Goal: Information Seeking & Learning: Learn about a topic

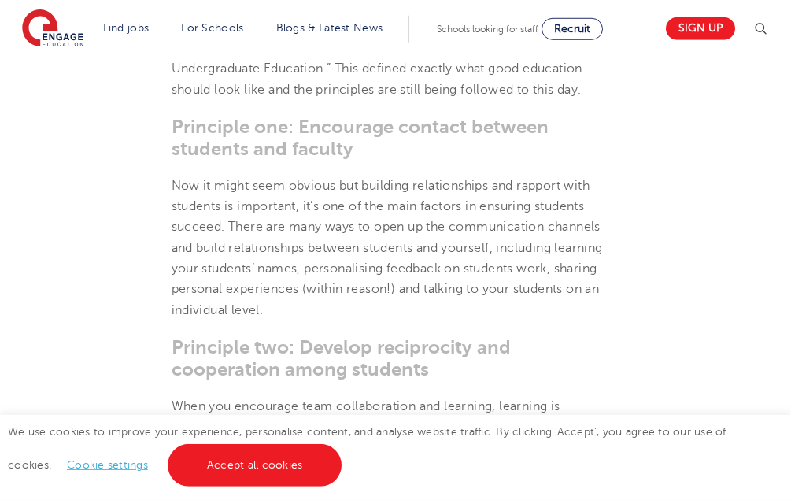
scroll to position [802, 0]
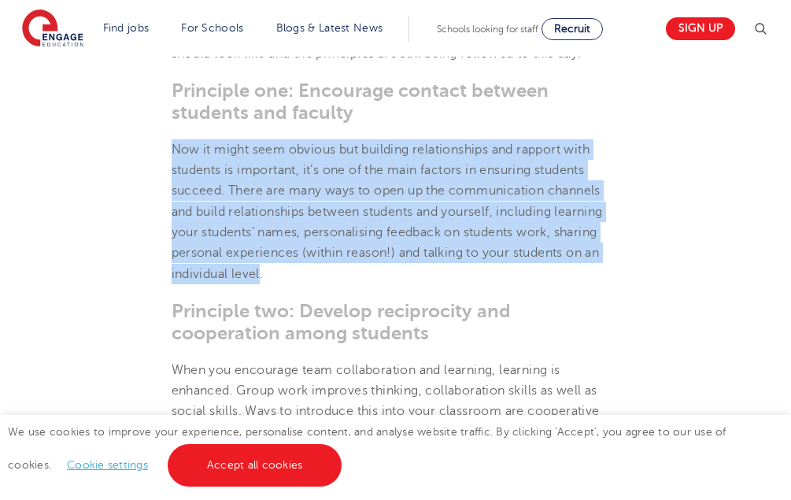
drag, startPoint x: 175, startPoint y: 154, endPoint x: 261, endPoint y: 266, distance: 141.3
click at [261, 266] on p "Now it might seem obvious but building relationships and rapport with students …" at bounding box center [395, 211] width 448 height 145
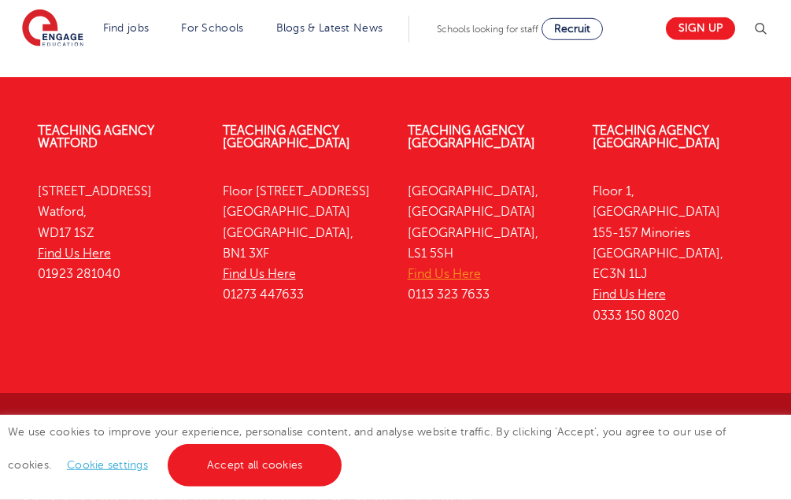
scroll to position [3109, 0]
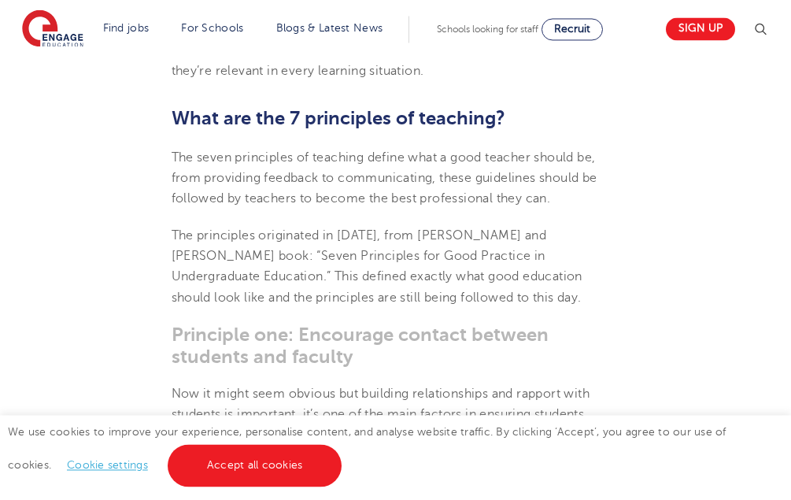
scroll to position [562, 0]
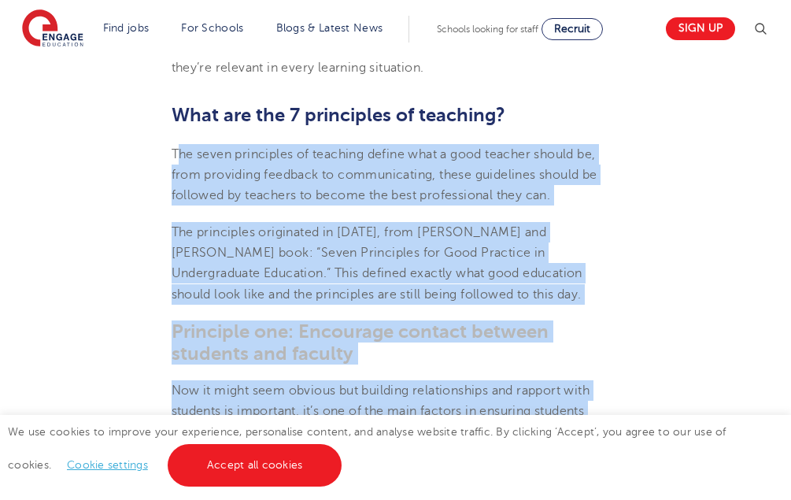
drag, startPoint x: 176, startPoint y: 150, endPoint x: 526, endPoint y: 350, distance: 403.1
copy section "he seven principles of teaching define what a good teacher should be, from prov…"
click at [437, 360] on h3 "Principle one: Encourage contact between students and faculty" at bounding box center [395, 342] width 448 height 44
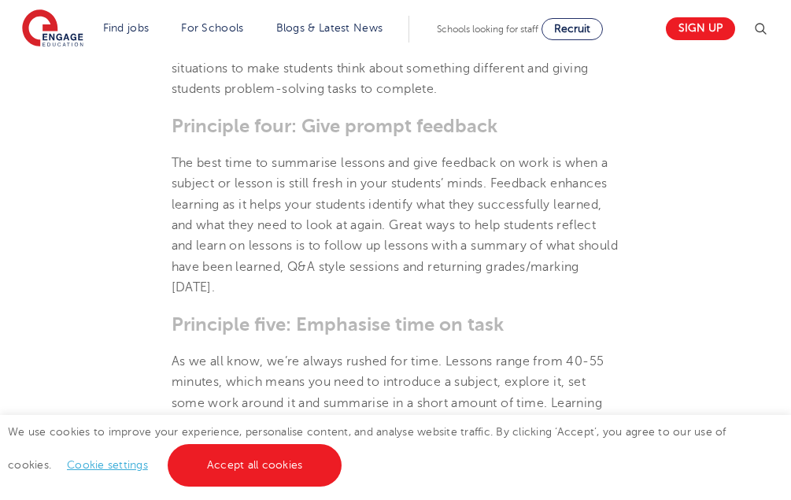
scroll to position [1685, 0]
